Goal: Transaction & Acquisition: Book appointment/travel/reservation

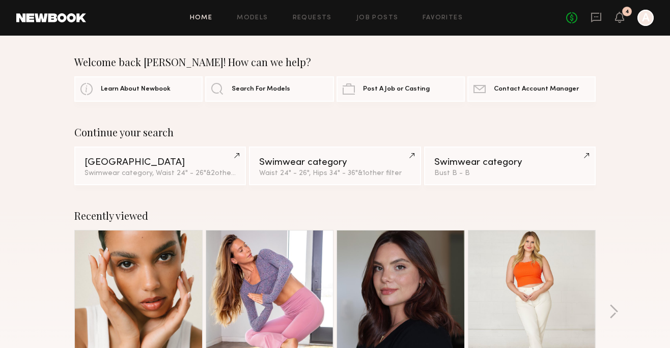
click at [626, 15] on div "4" at bounding box center [627, 12] width 10 height 10
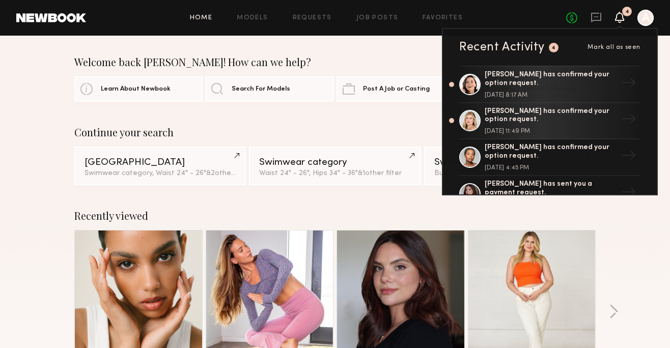
click at [647, 18] on div at bounding box center [646, 18] width 16 height 16
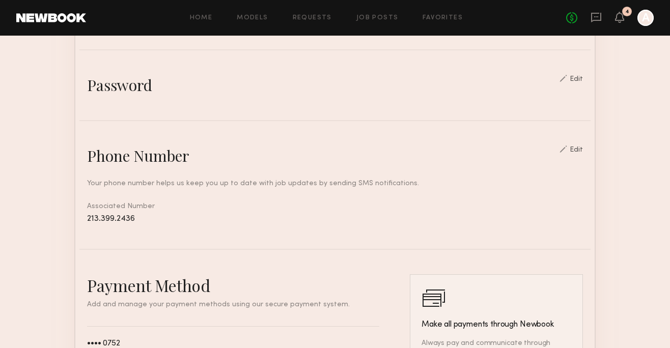
scroll to position [1, 0]
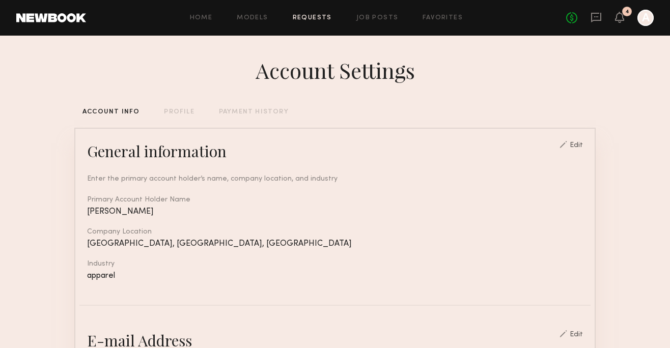
click at [322, 17] on link "Requests" at bounding box center [312, 18] width 39 height 7
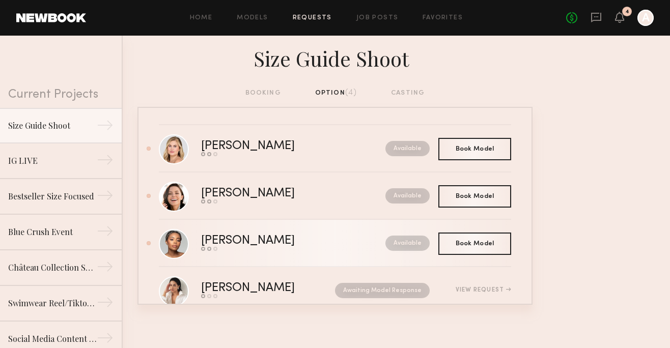
scroll to position [27, 0]
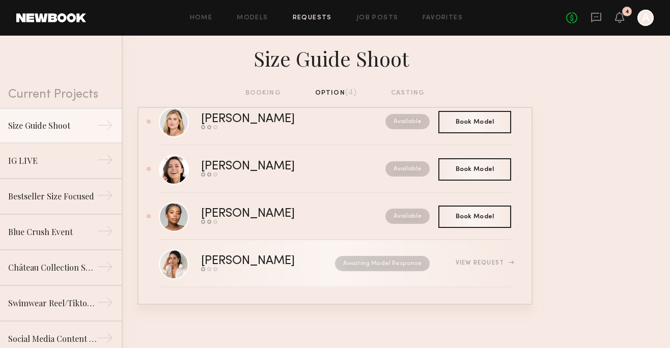
click at [324, 279] on link "[PERSON_NAME] Send request Model response Book model Awaiting Model Response Vi…" at bounding box center [335, 263] width 352 height 47
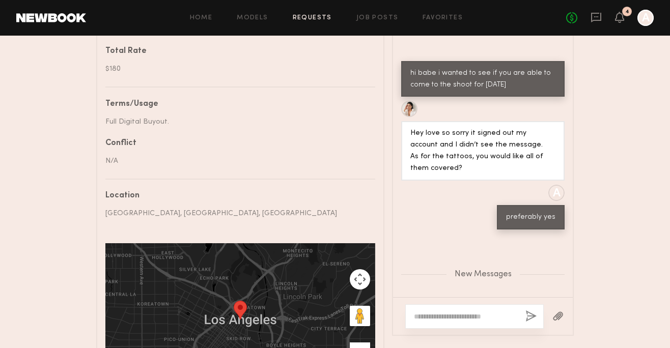
scroll to position [943, 0]
click at [416, 116] on div at bounding box center [409, 108] width 16 height 16
drag, startPoint x: 445, startPoint y: 325, endPoint x: 445, endPoint y: 331, distance: 5.6
click at [445, 325] on div at bounding box center [474, 317] width 139 height 24
click at [437, 308] on div at bounding box center [474, 317] width 139 height 24
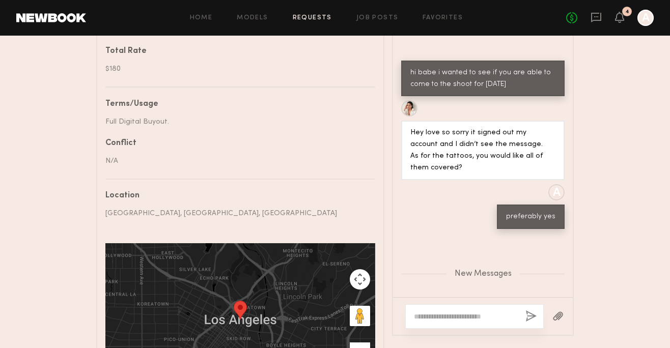
click at [439, 312] on textarea at bounding box center [465, 317] width 103 height 10
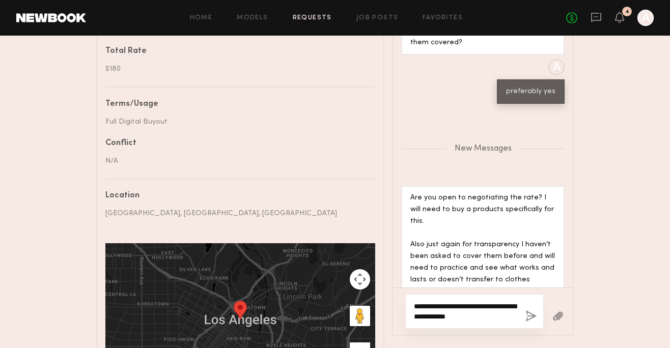
type textarea "**********"
click at [527, 322] on button "button" at bounding box center [531, 317] width 11 height 13
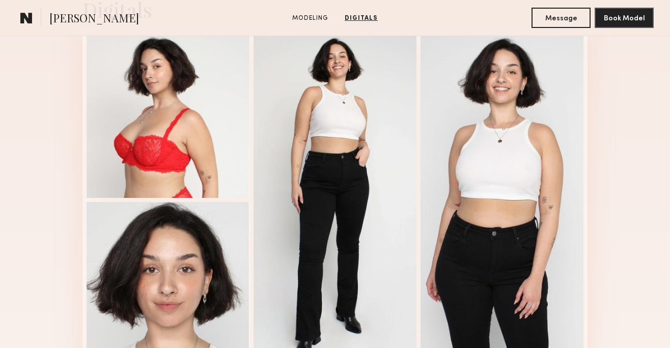
scroll to position [861, 0]
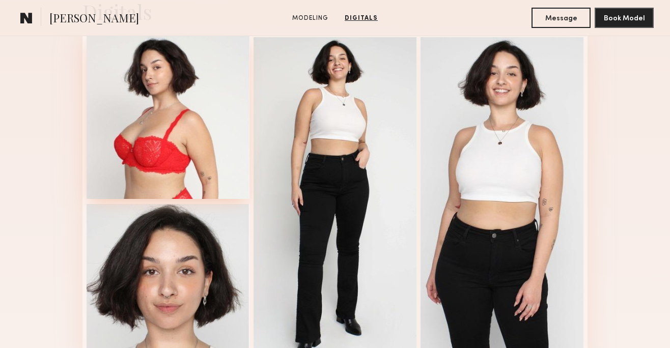
click at [224, 147] on div at bounding box center [168, 117] width 163 height 163
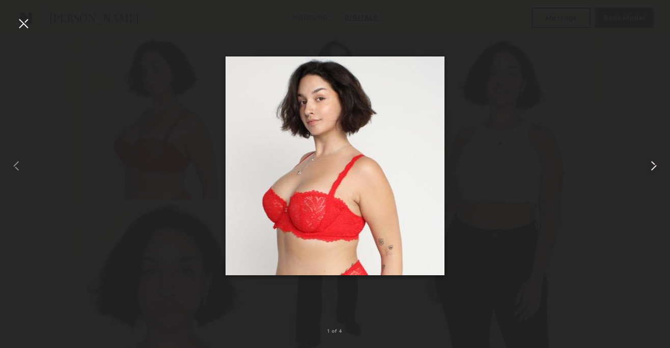
click at [662, 170] on div at bounding box center [656, 165] width 27 height 299
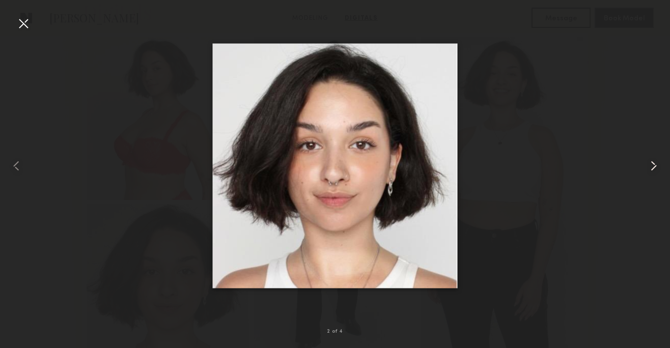
click at [662, 170] on div at bounding box center [656, 165] width 27 height 299
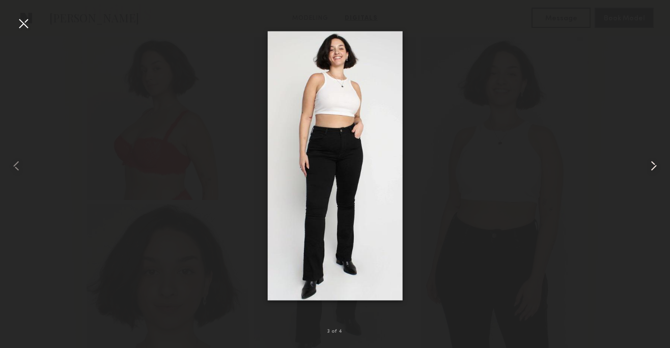
click at [662, 170] on div at bounding box center [656, 165] width 27 height 299
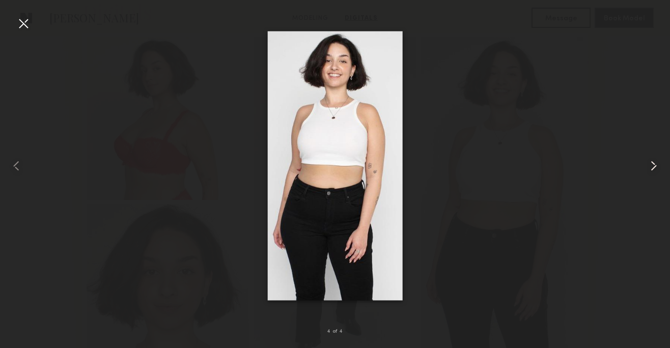
click at [663, 170] on div at bounding box center [656, 165] width 27 height 299
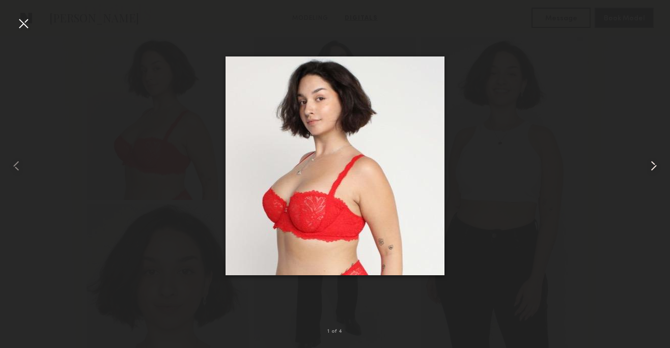
click at [663, 170] on div at bounding box center [656, 165] width 27 height 299
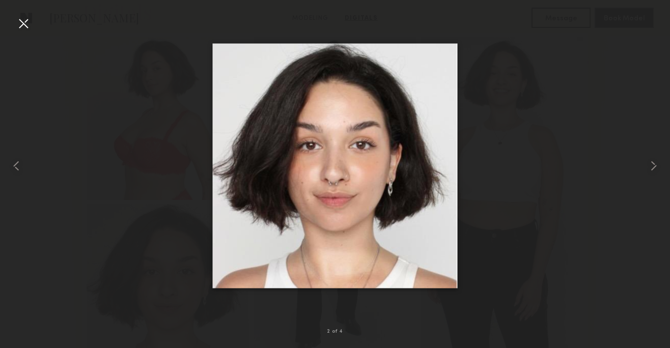
click at [252, 34] on div at bounding box center [335, 165] width 670 height 299
